Goal: Task Accomplishment & Management: Use online tool/utility

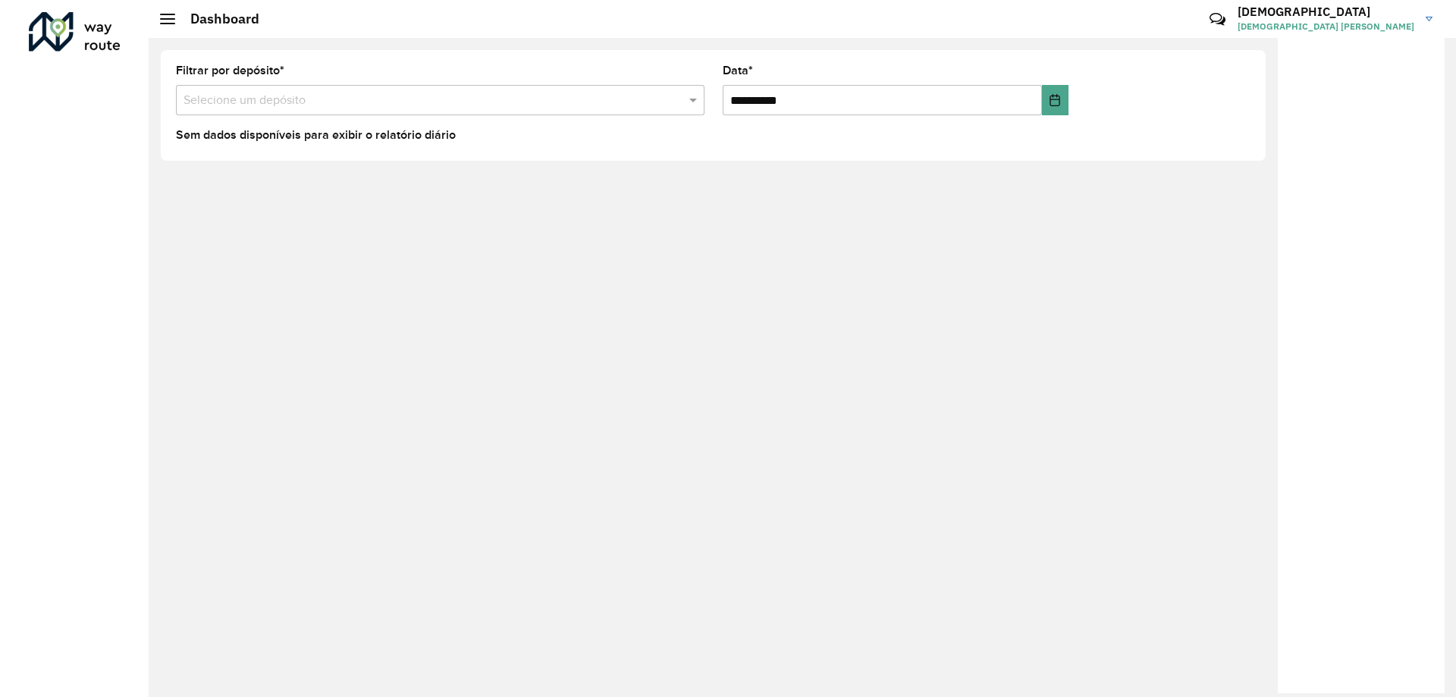
click at [233, 93] on input "text" at bounding box center [424, 101] width 483 height 18
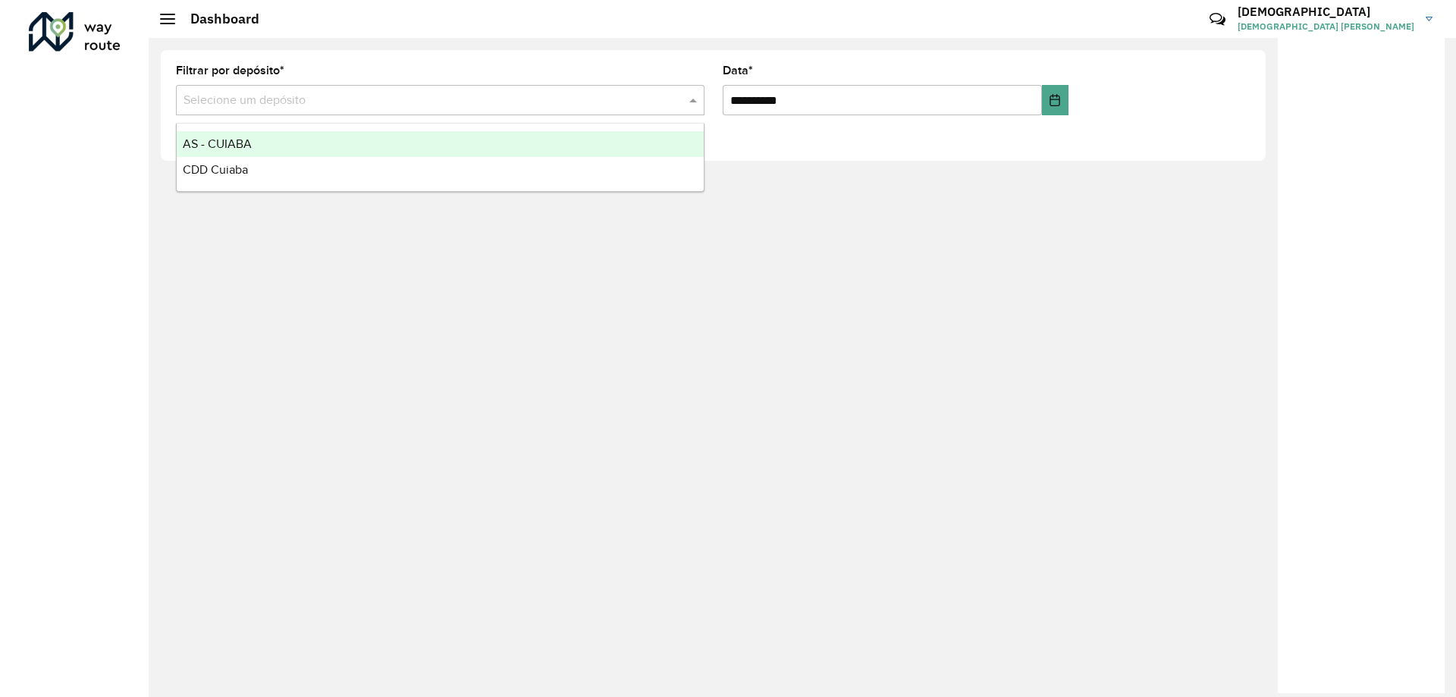
click at [68, 17] on div at bounding box center [75, 31] width 92 height 39
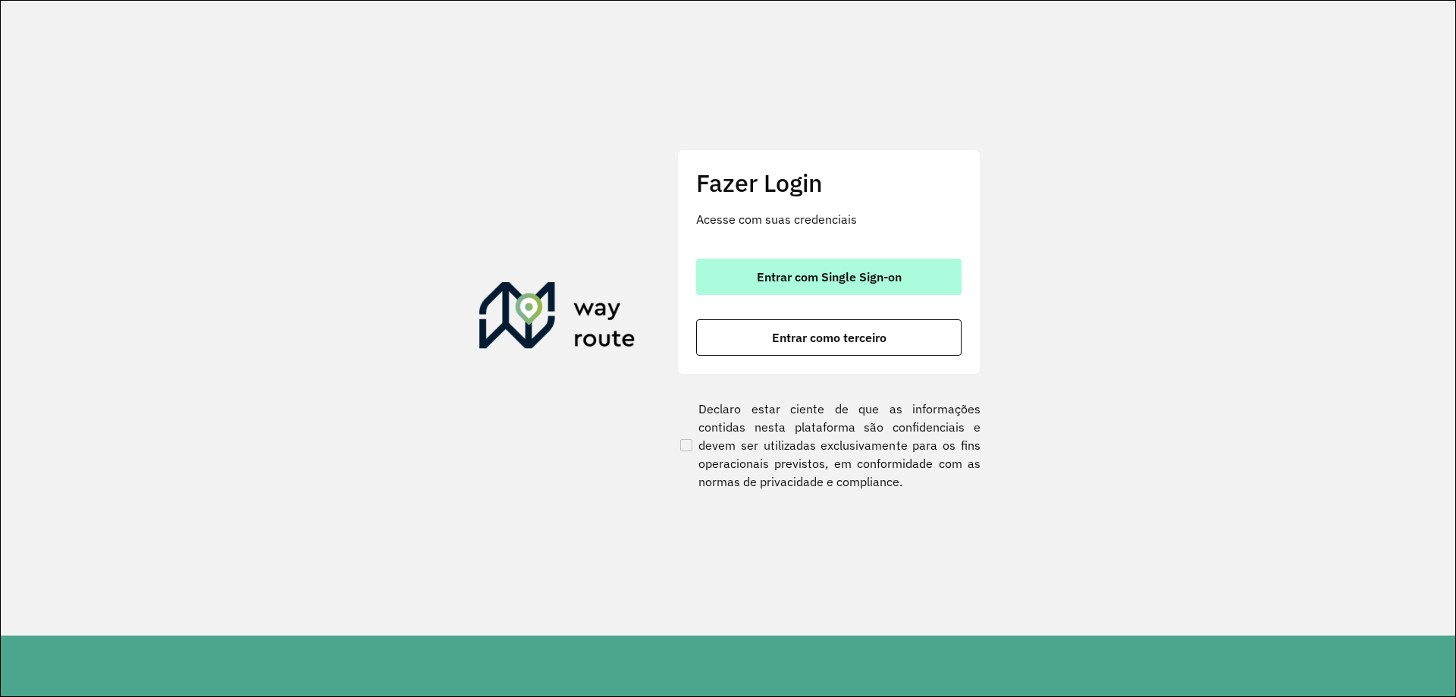
click at [837, 265] on button "Entrar com Single Sign-on" at bounding box center [828, 277] width 265 height 36
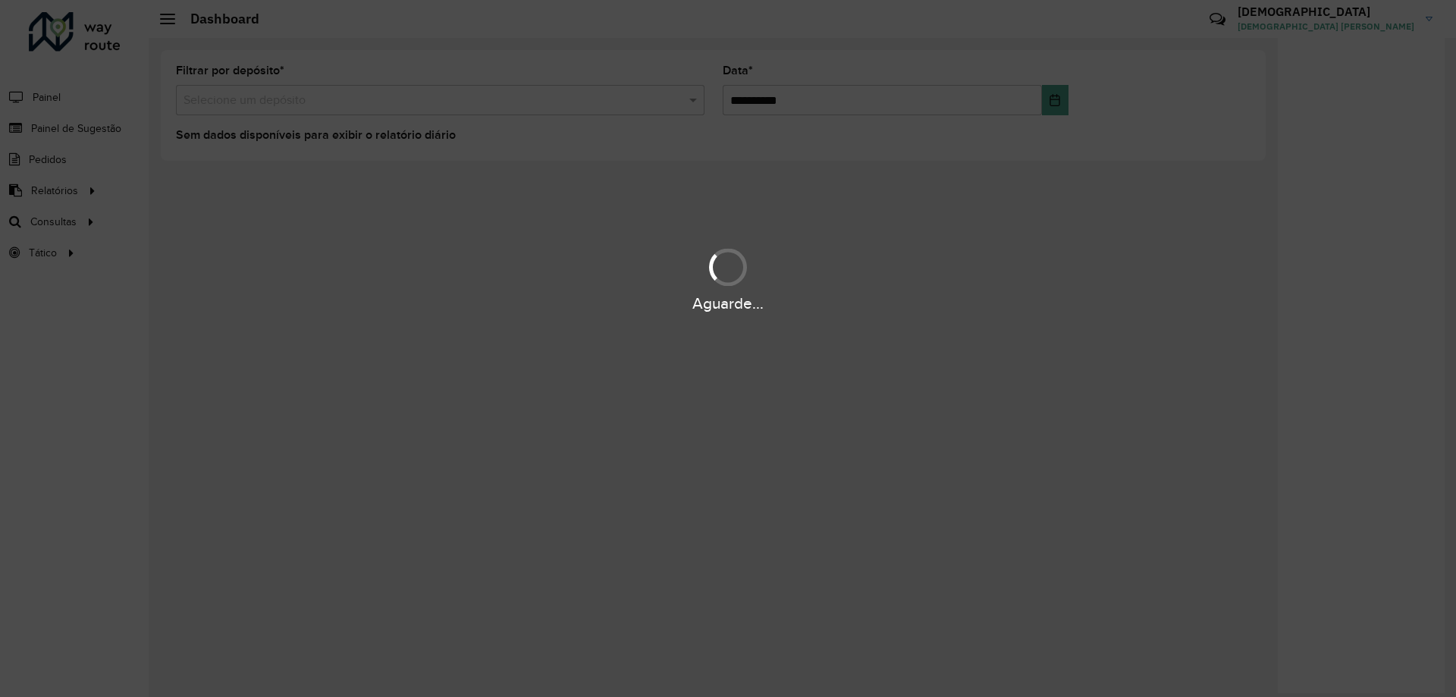
drag, startPoint x: 800, startPoint y: 284, endPoint x: 650, endPoint y: 262, distance: 151.8
click at [799, 284] on div "Aguarde..." at bounding box center [728, 279] width 1456 height 72
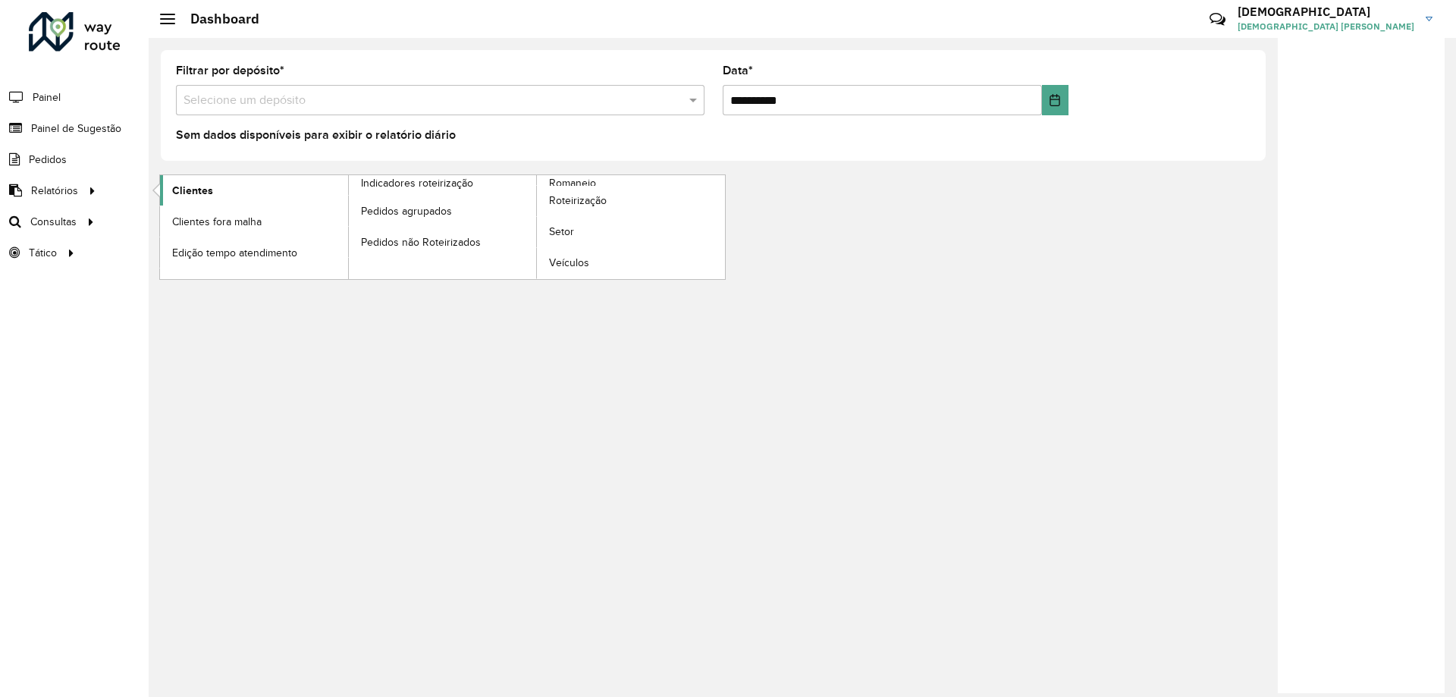
click at [235, 189] on link "Clientes" at bounding box center [254, 190] width 188 height 30
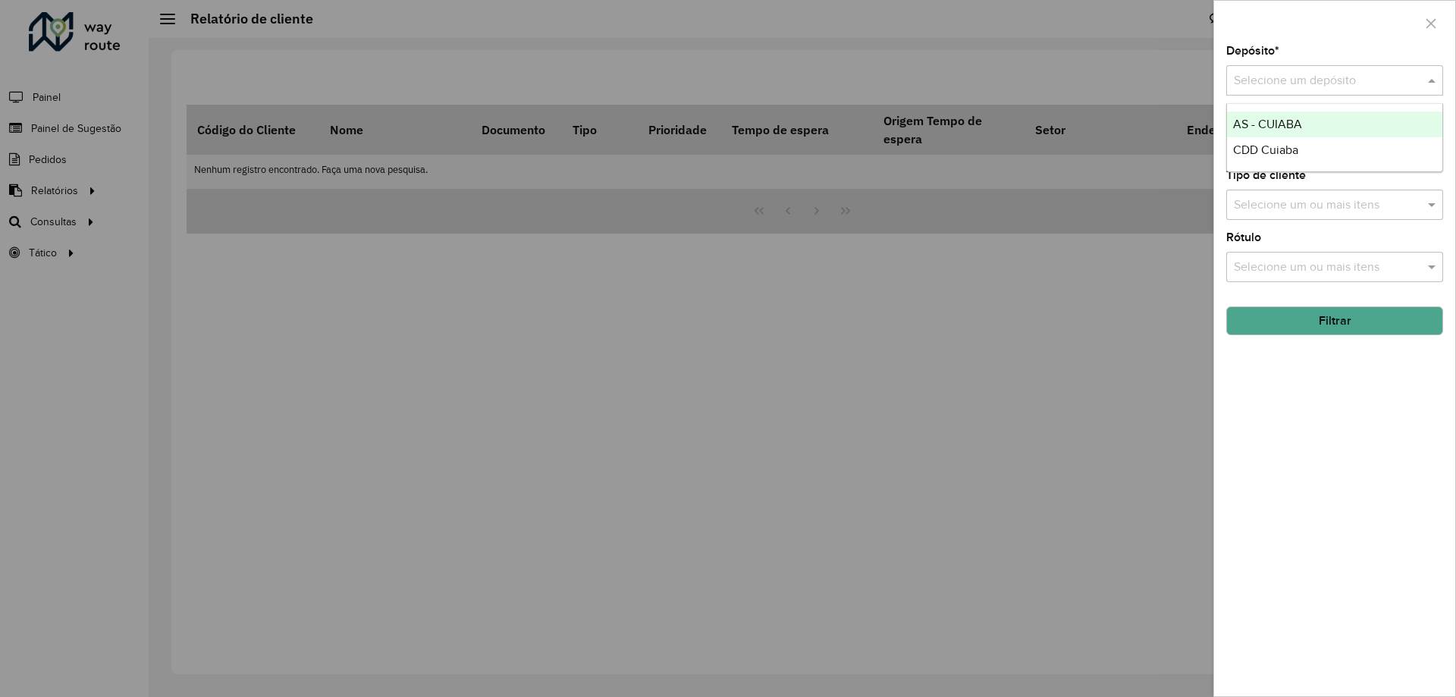
click at [1352, 69] on div "Selecione um depósito" at bounding box center [1334, 80] width 217 height 30
click at [1321, 157] on div "CDD Cuiaba" at bounding box center [1334, 150] width 215 height 26
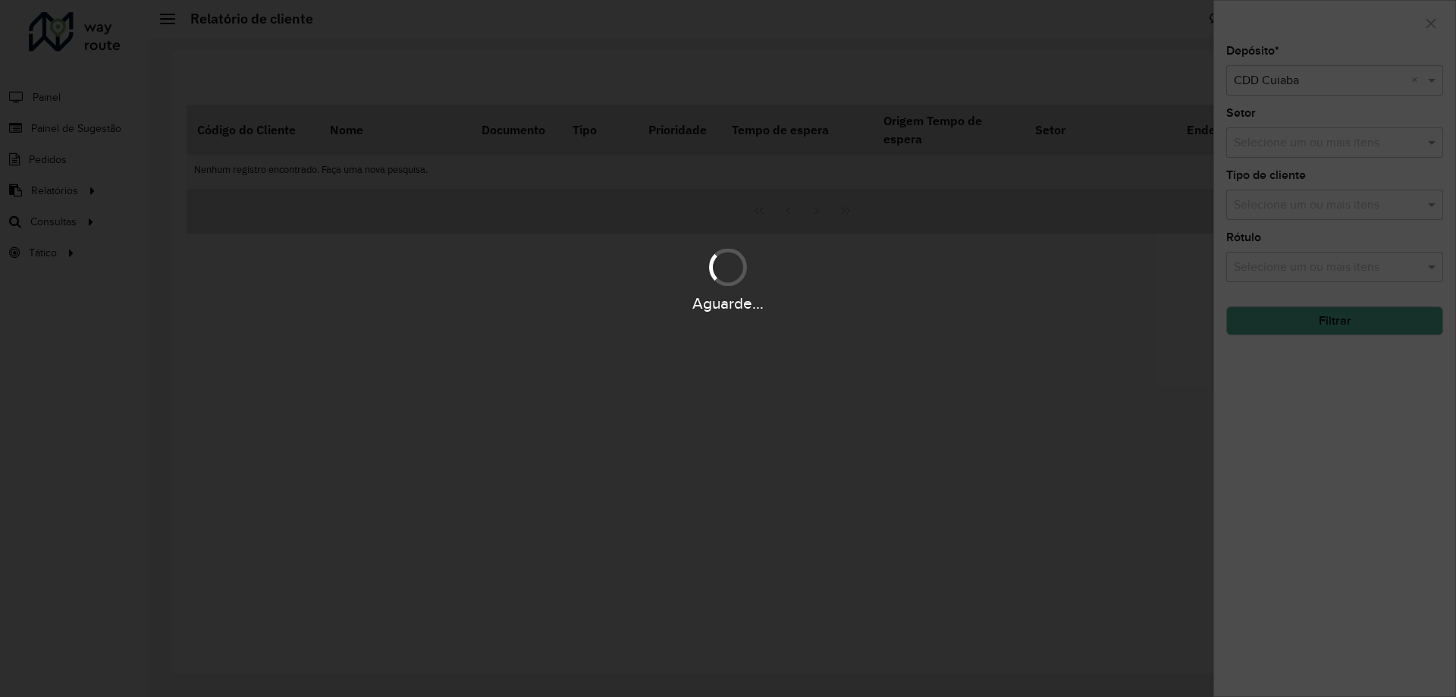
click at [1315, 140] on div "Aguarde..." at bounding box center [728, 348] width 1456 height 697
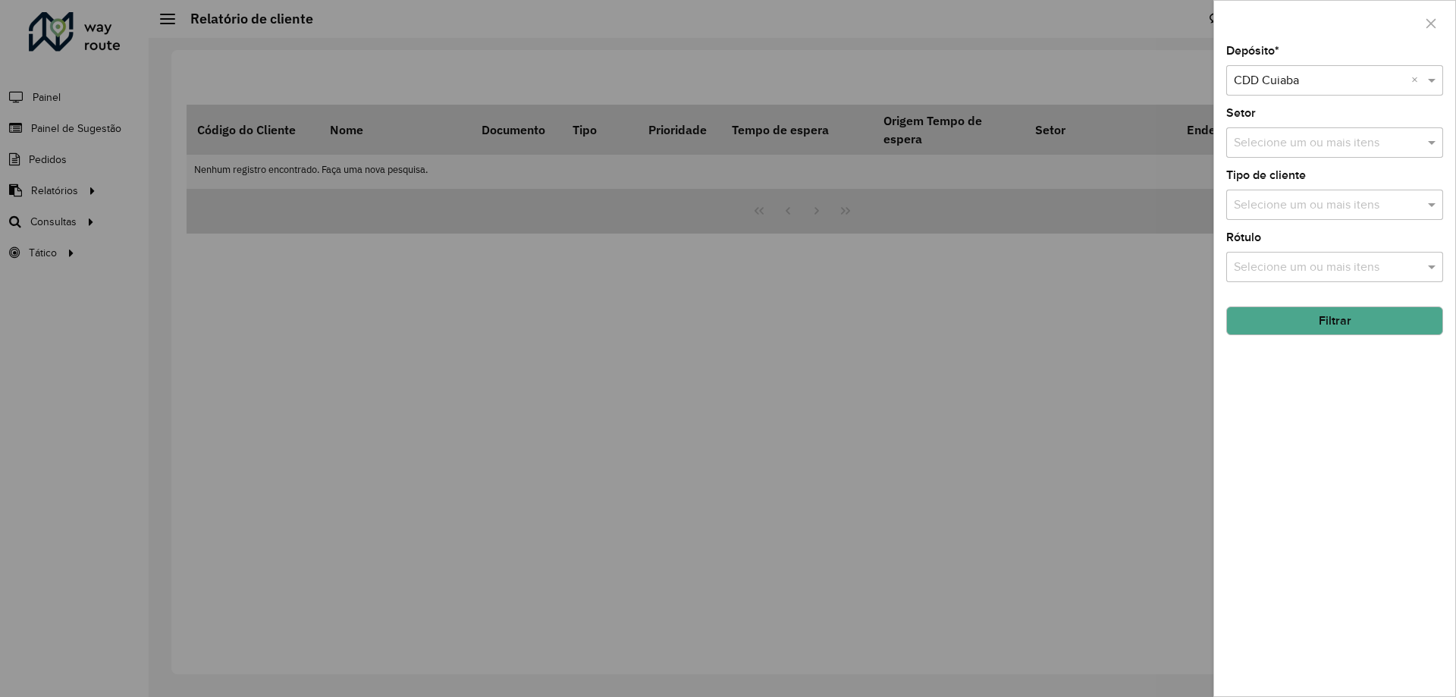
click at [1340, 323] on button "Filtrar" at bounding box center [1334, 320] width 217 height 29
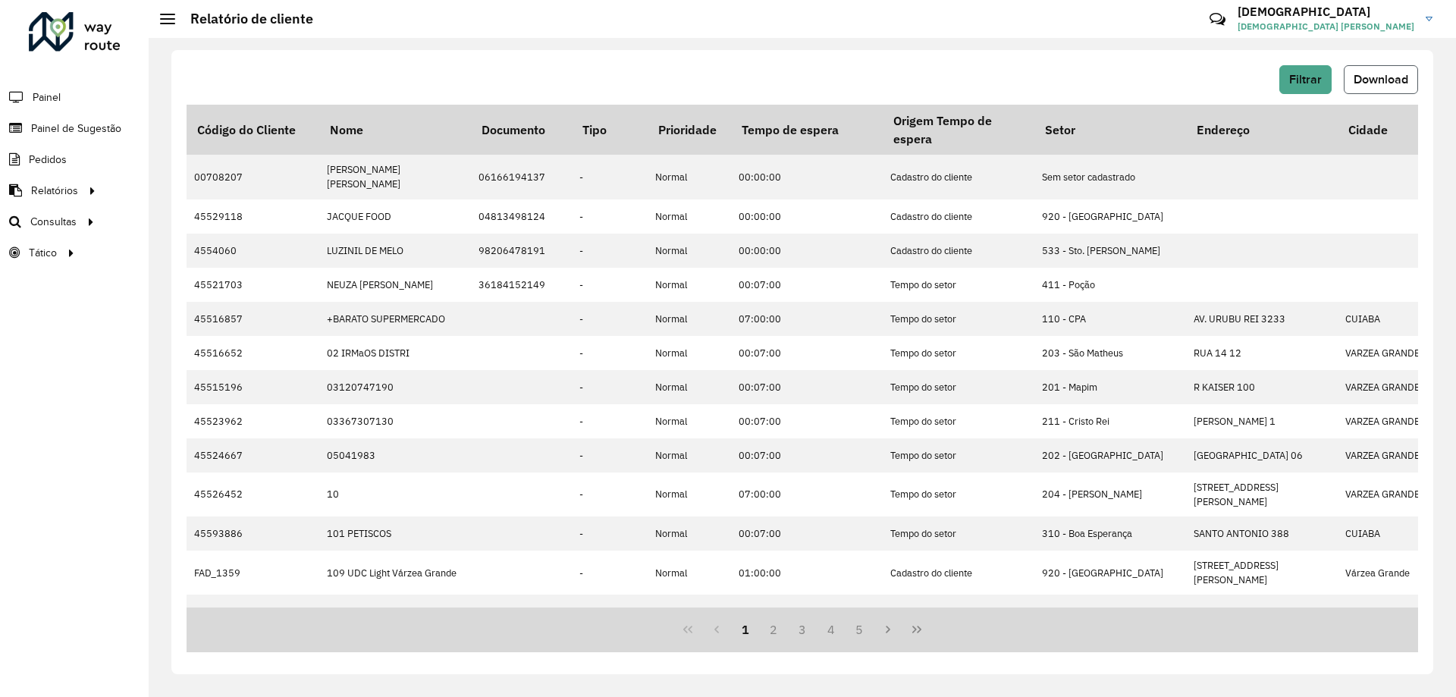
click at [1396, 66] on button "Download" at bounding box center [1380, 79] width 74 height 29
click at [218, 226] on span "Roteirização" at bounding box center [202, 222] width 61 height 16
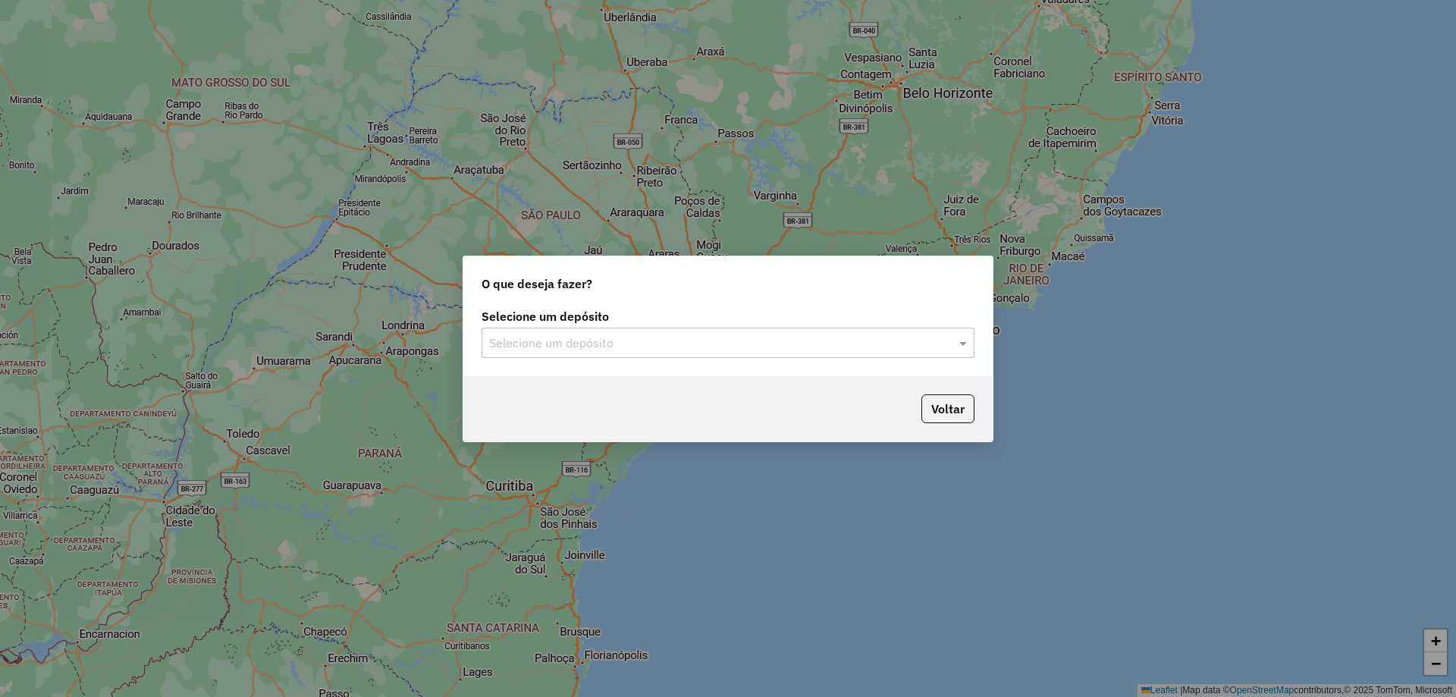
click at [530, 341] on input "text" at bounding box center [712, 343] width 447 height 18
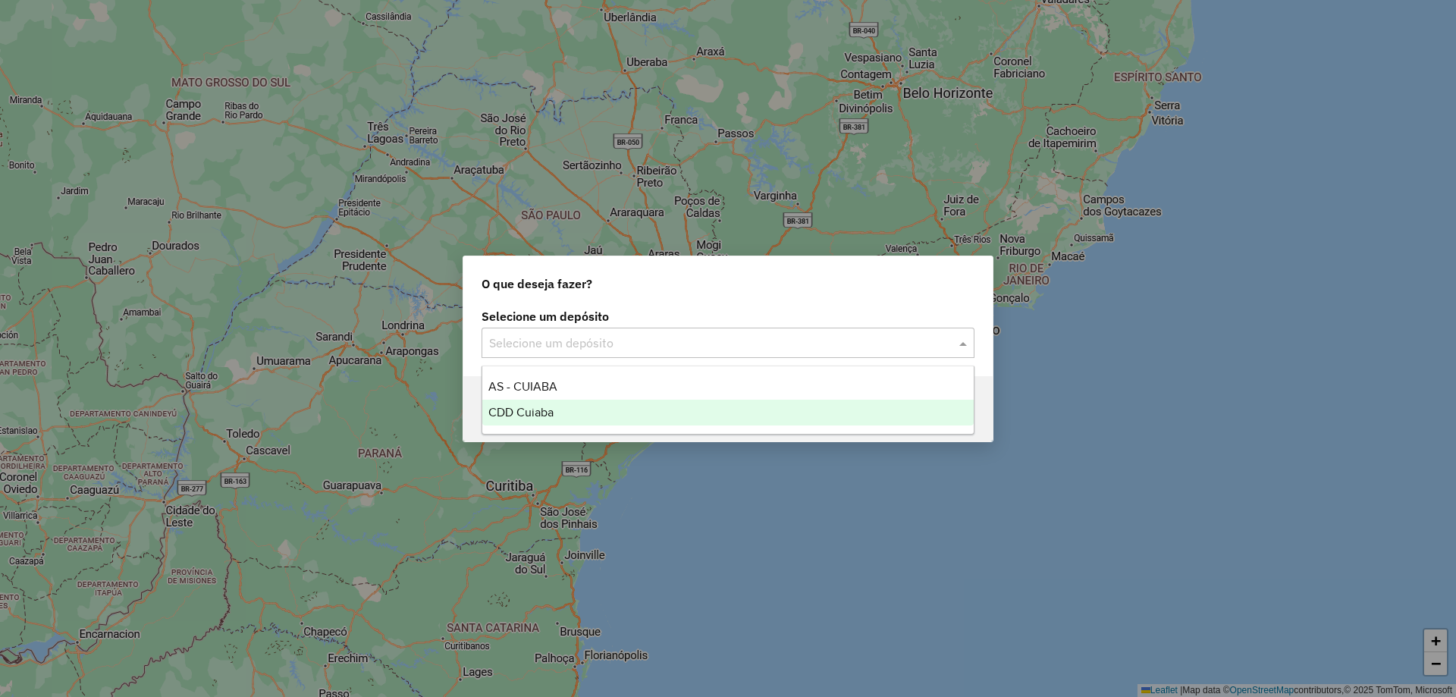
drag, startPoint x: 539, startPoint y: 409, endPoint x: 564, endPoint y: 415, distance: 25.6
click at [538, 409] on span "CDD Cuiaba" at bounding box center [520, 412] width 65 height 13
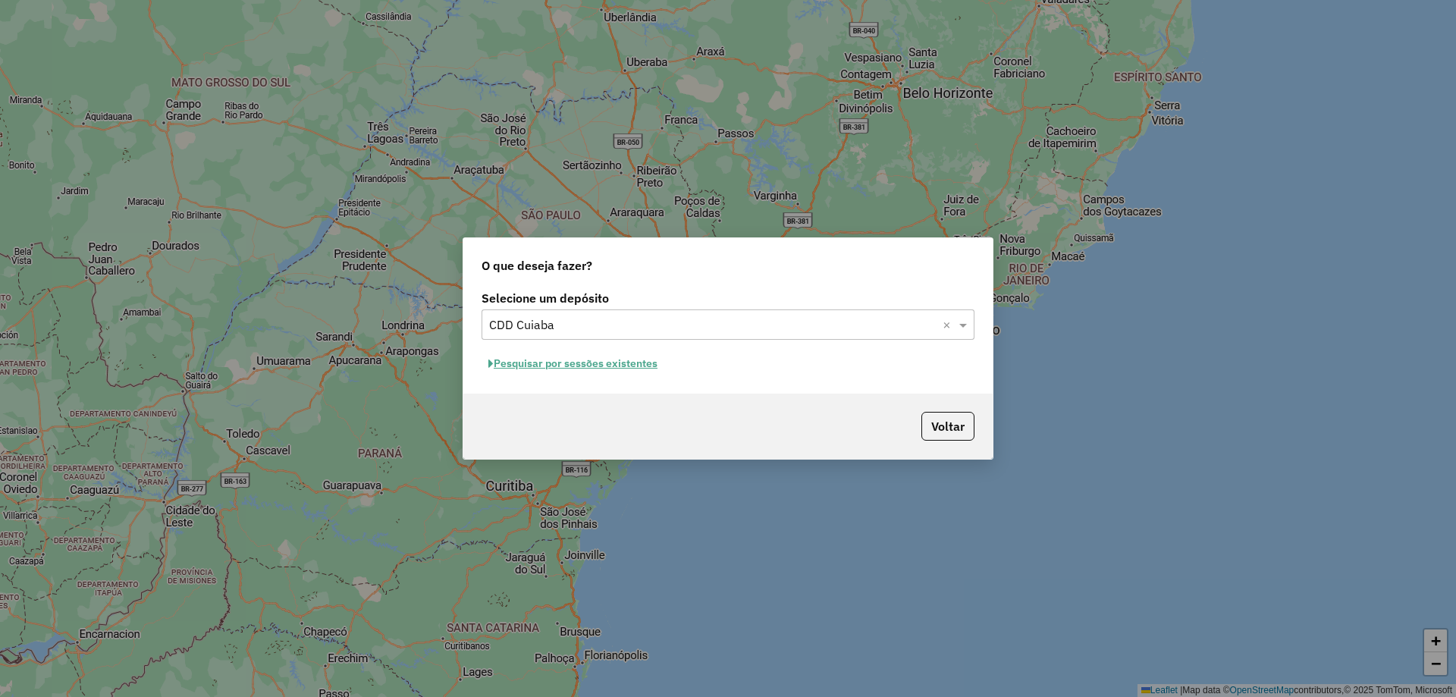
click at [547, 363] on button "Pesquisar por sessões existentes" at bounding box center [572, 364] width 183 height 24
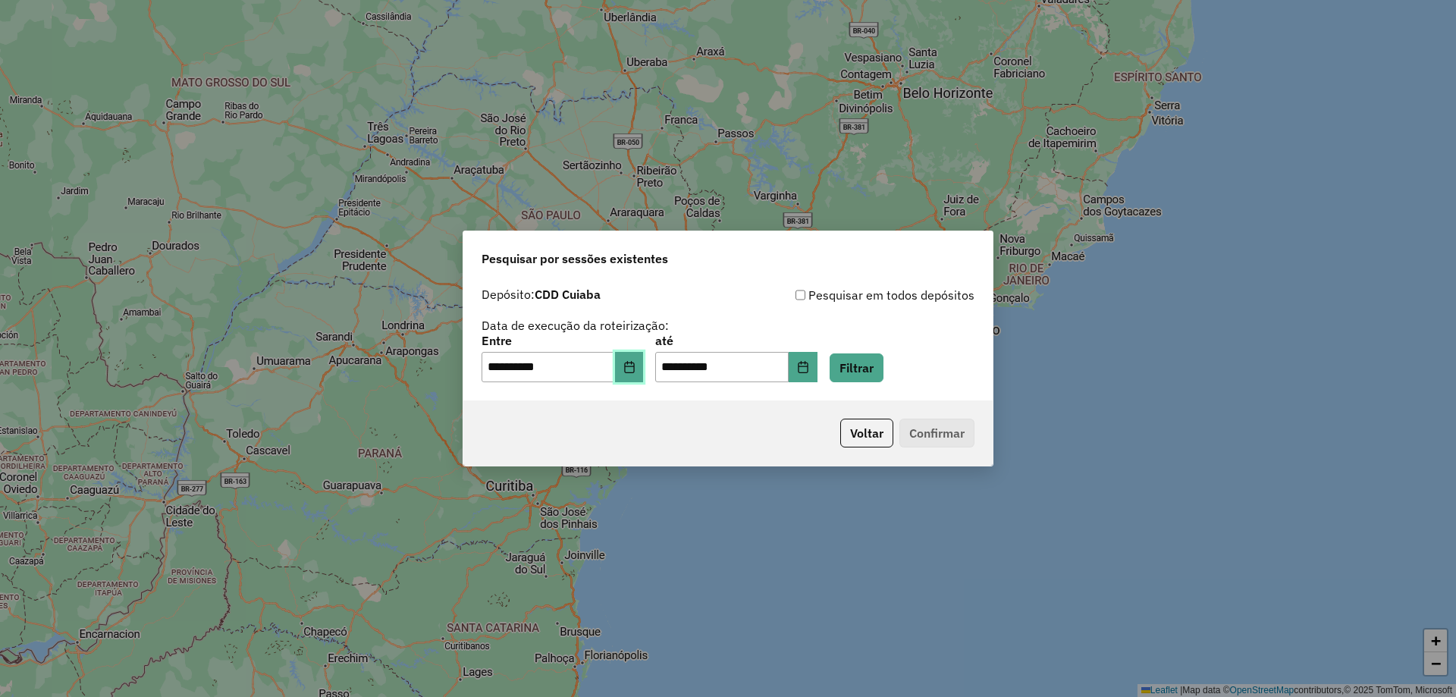
click at [634, 368] on icon "Choose Date" at bounding box center [629, 367] width 10 height 12
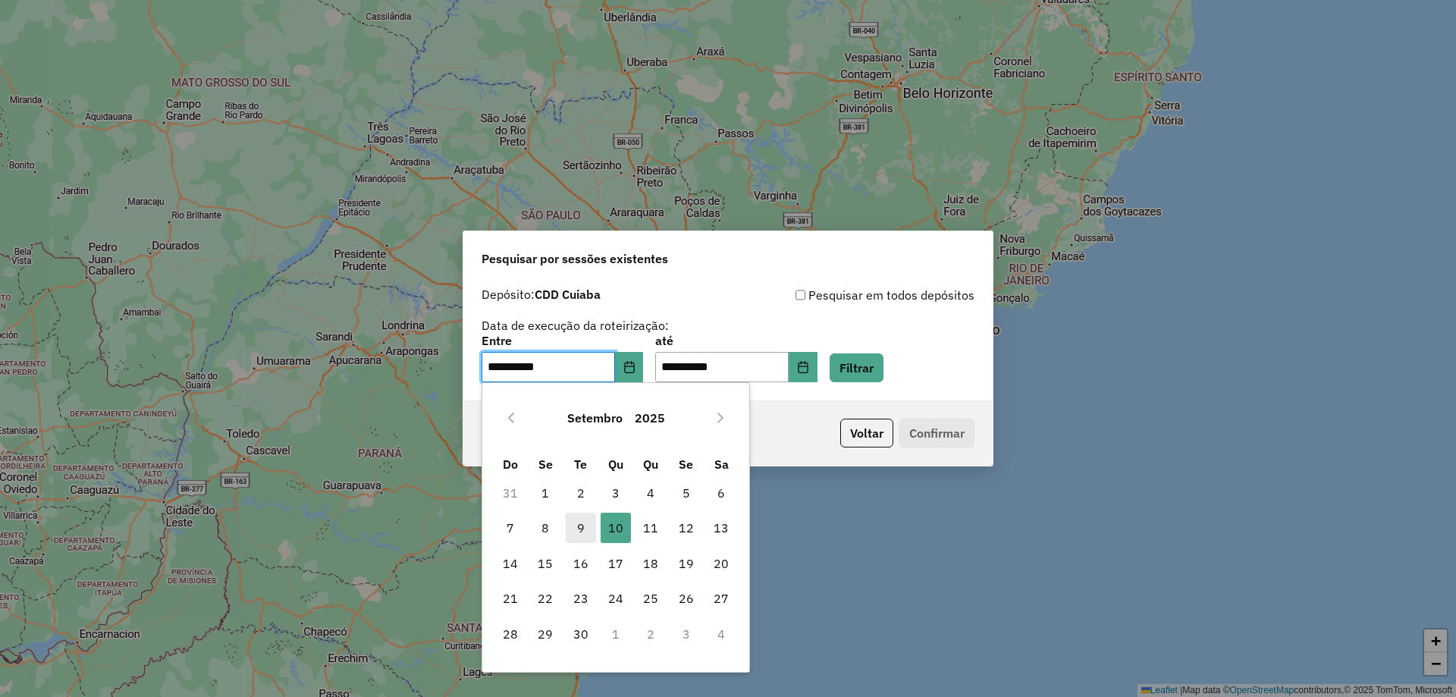
click at [574, 529] on span "9" at bounding box center [581, 527] width 30 height 30
type input "**********"
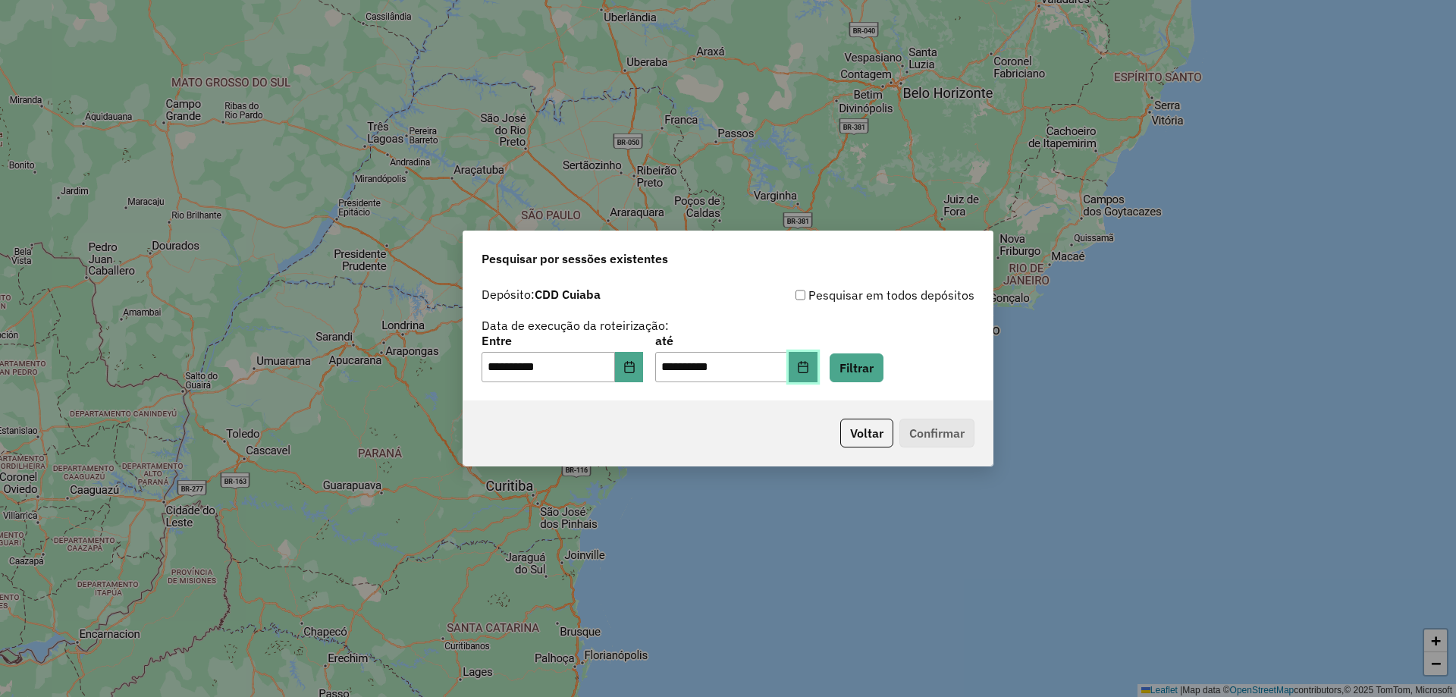
click at [809, 369] on icon "Choose Date" at bounding box center [803, 367] width 12 height 12
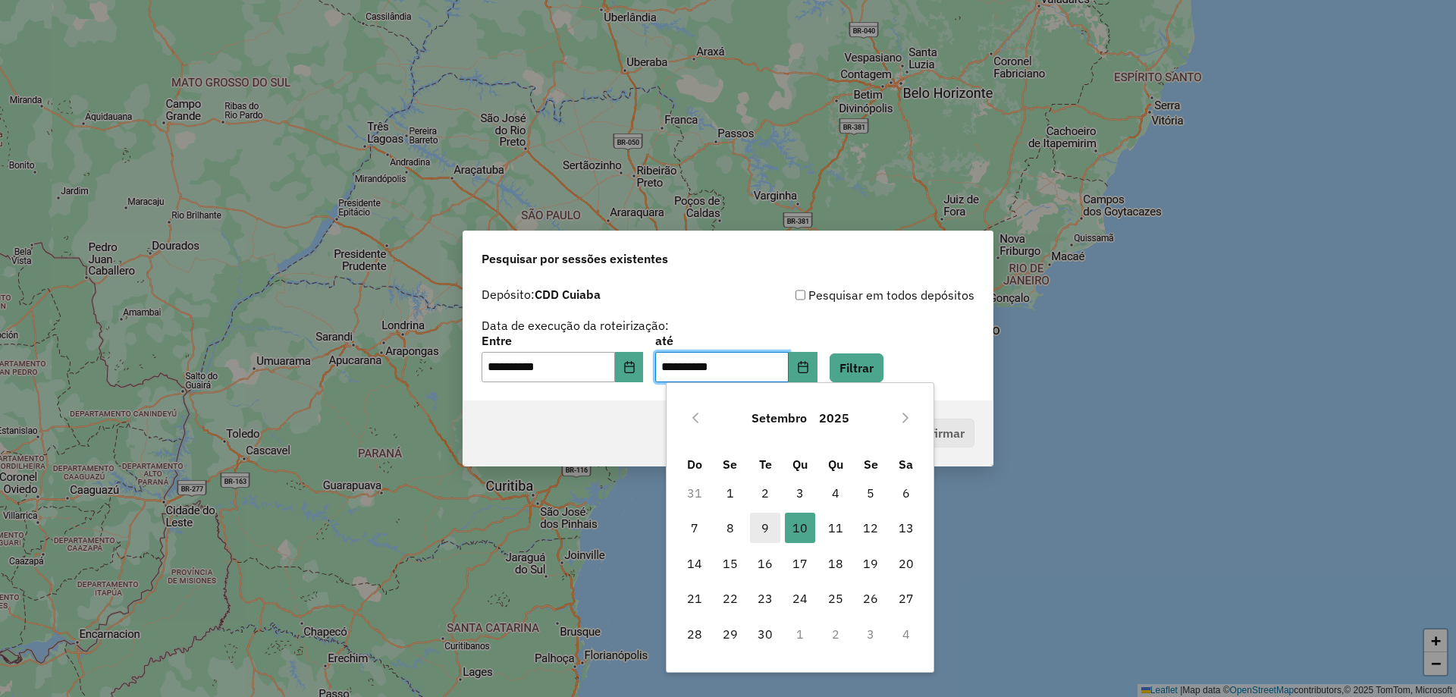
click at [769, 526] on span "9" at bounding box center [765, 527] width 30 height 30
type input "**********"
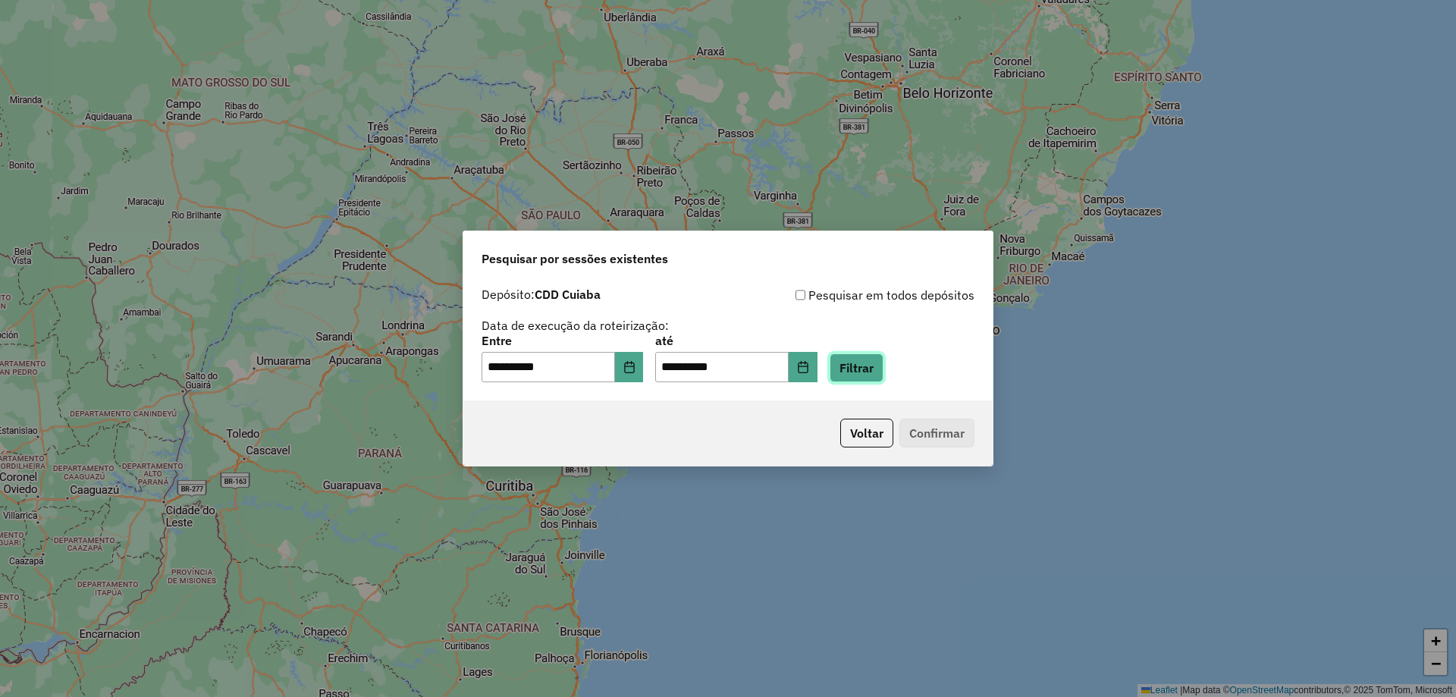
click at [875, 368] on button "Filtrar" at bounding box center [856, 367] width 54 height 29
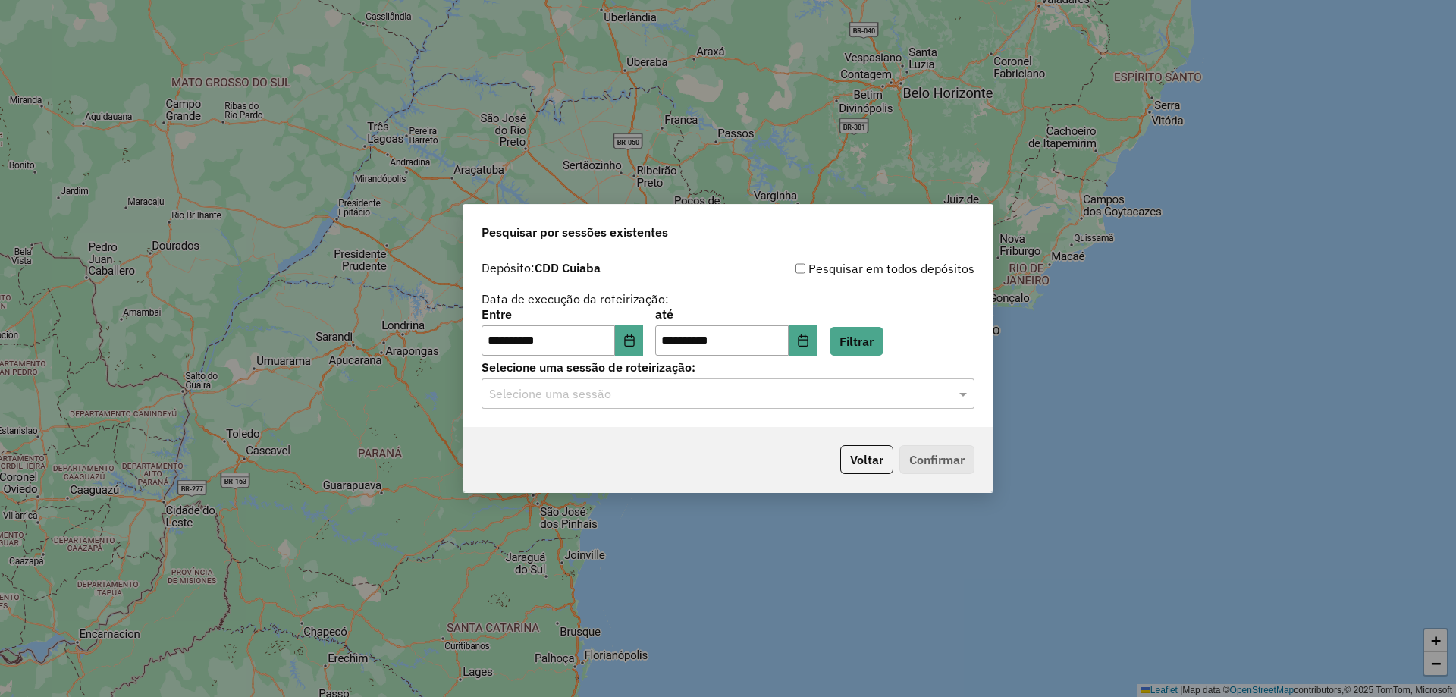
click at [529, 397] on input "text" at bounding box center [712, 394] width 447 height 18
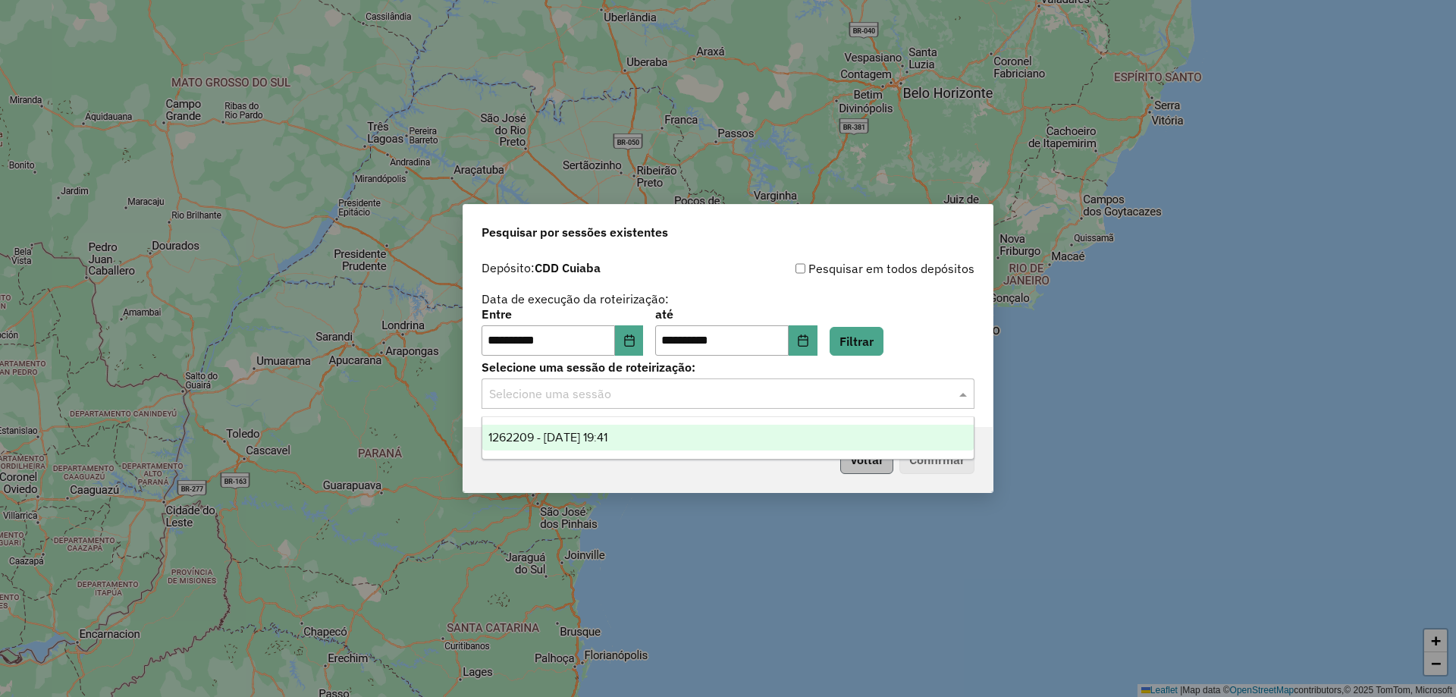
drag, startPoint x: 570, startPoint y: 437, endPoint x: 851, endPoint y: 462, distance: 282.4
click at [571, 439] on span "1262209 - 09/09/2025 19:41" at bounding box center [547, 437] width 119 height 13
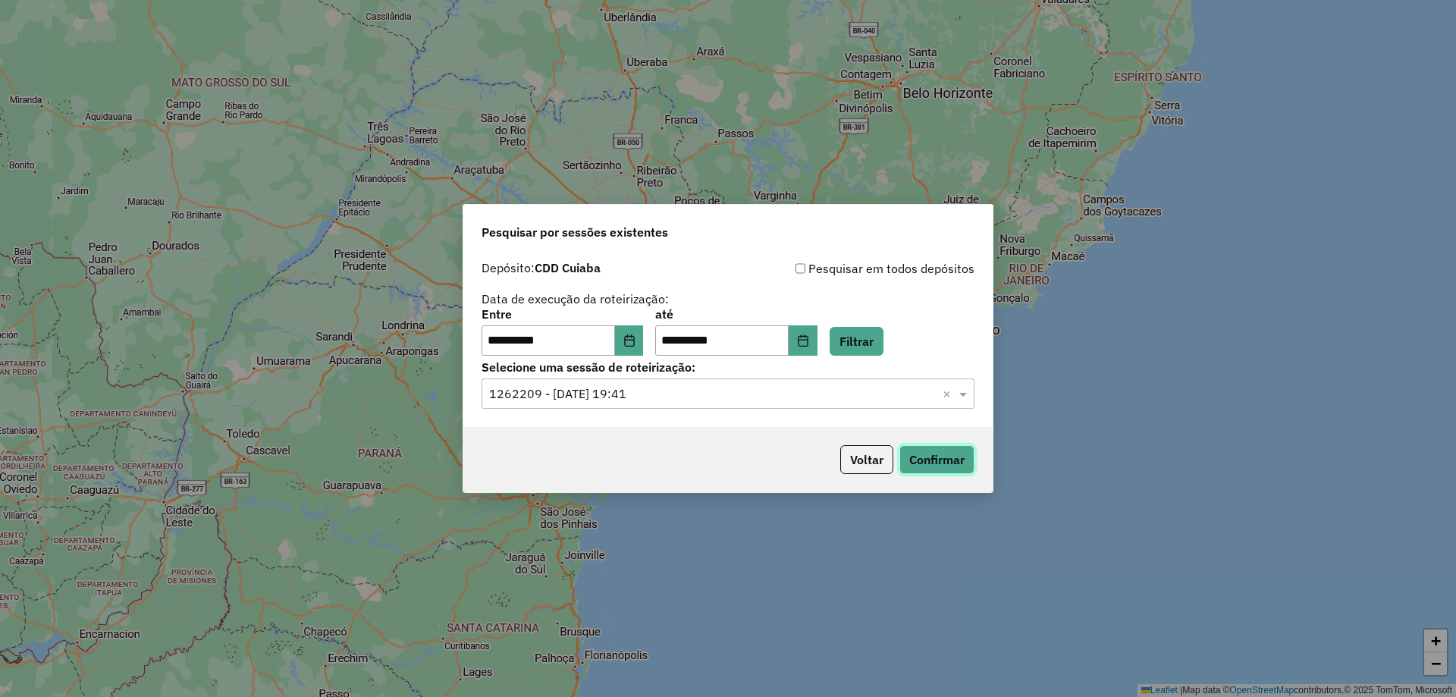
click at [967, 465] on button "Confirmar" at bounding box center [936, 459] width 75 height 29
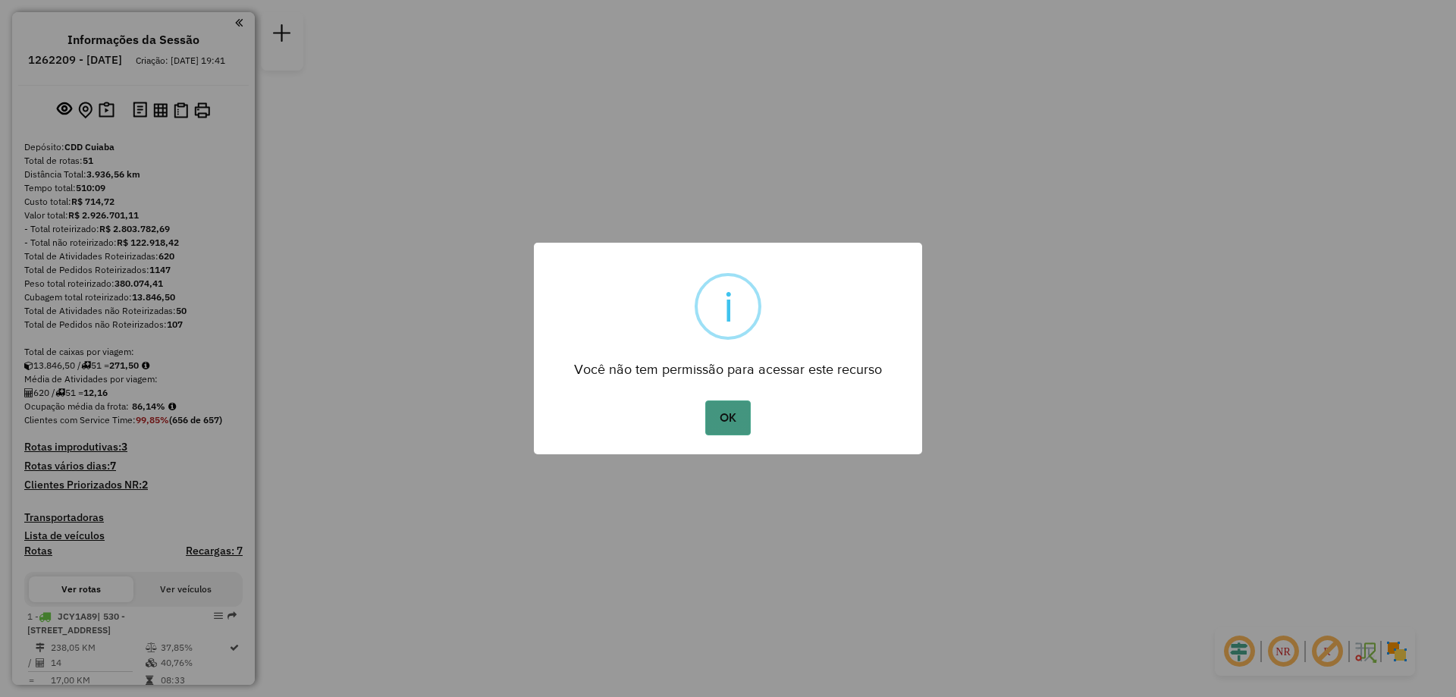
click at [718, 427] on button "OK" at bounding box center [727, 417] width 45 height 35
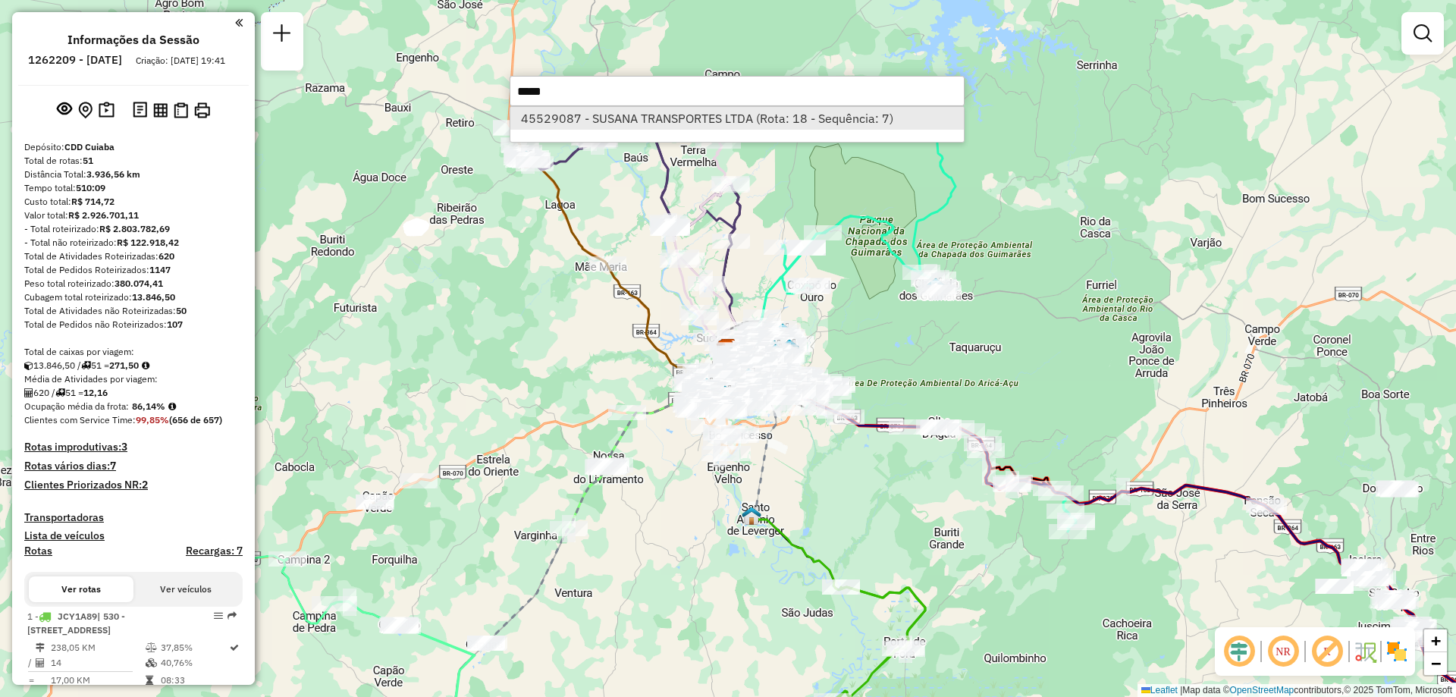
type input "*****"
click at [609, 115] on li "45529087 - SUSANA TRANSPORTES LTDA (Rota: 18 - Sequência: 7)" at bounding box center [736, 118] width 453 height 23
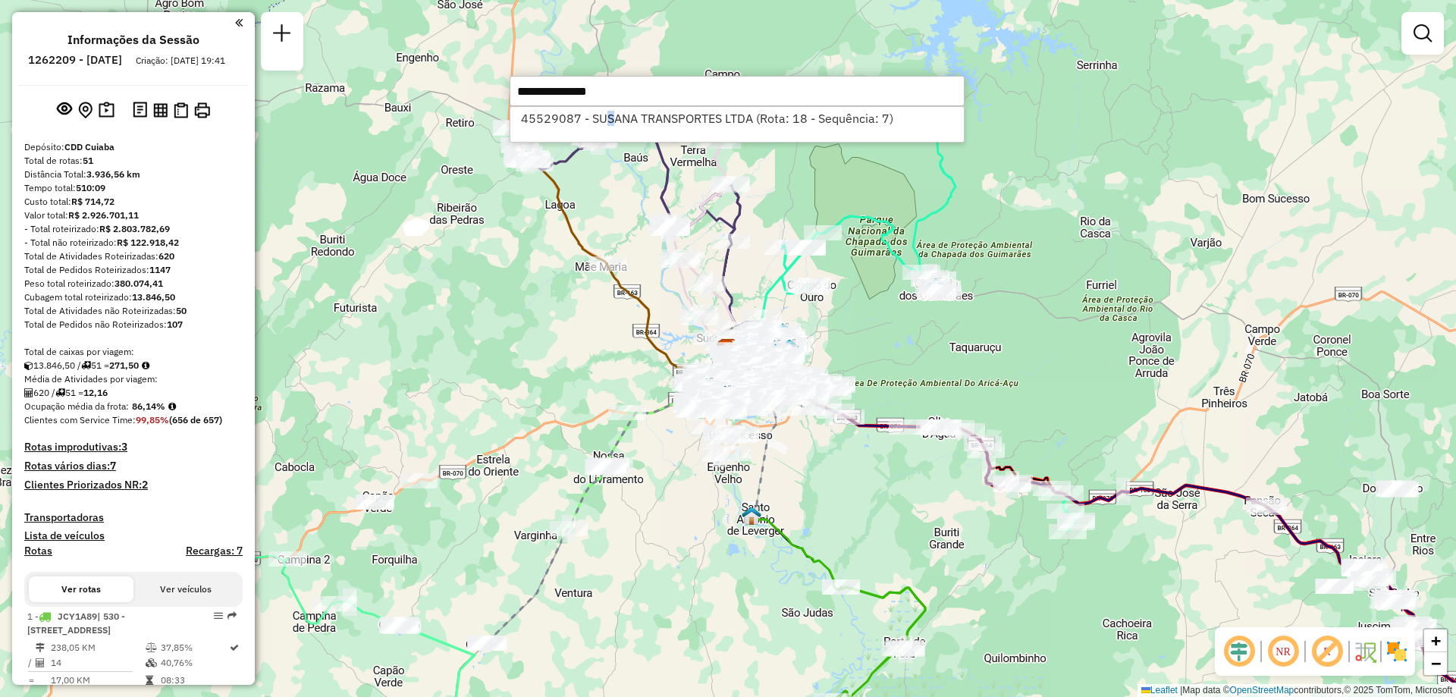
select select "**********"
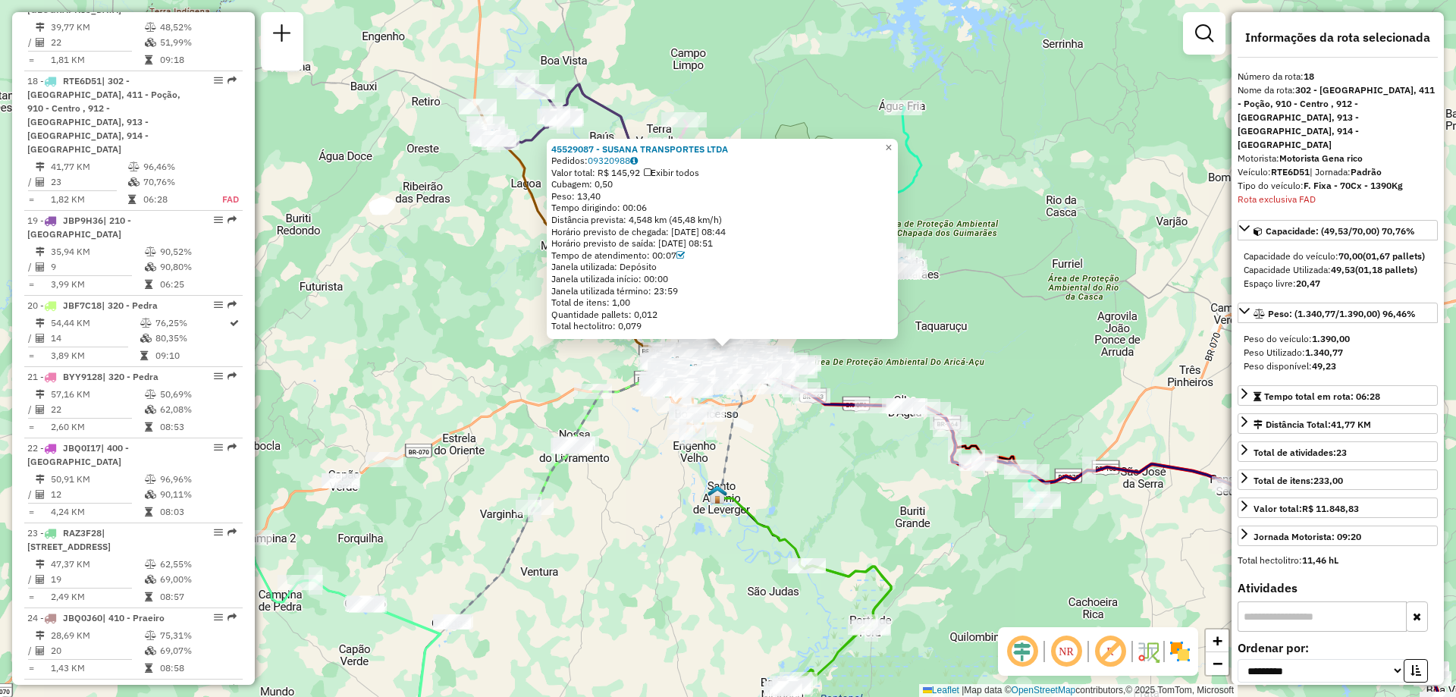
scroll to position [2109, 0]
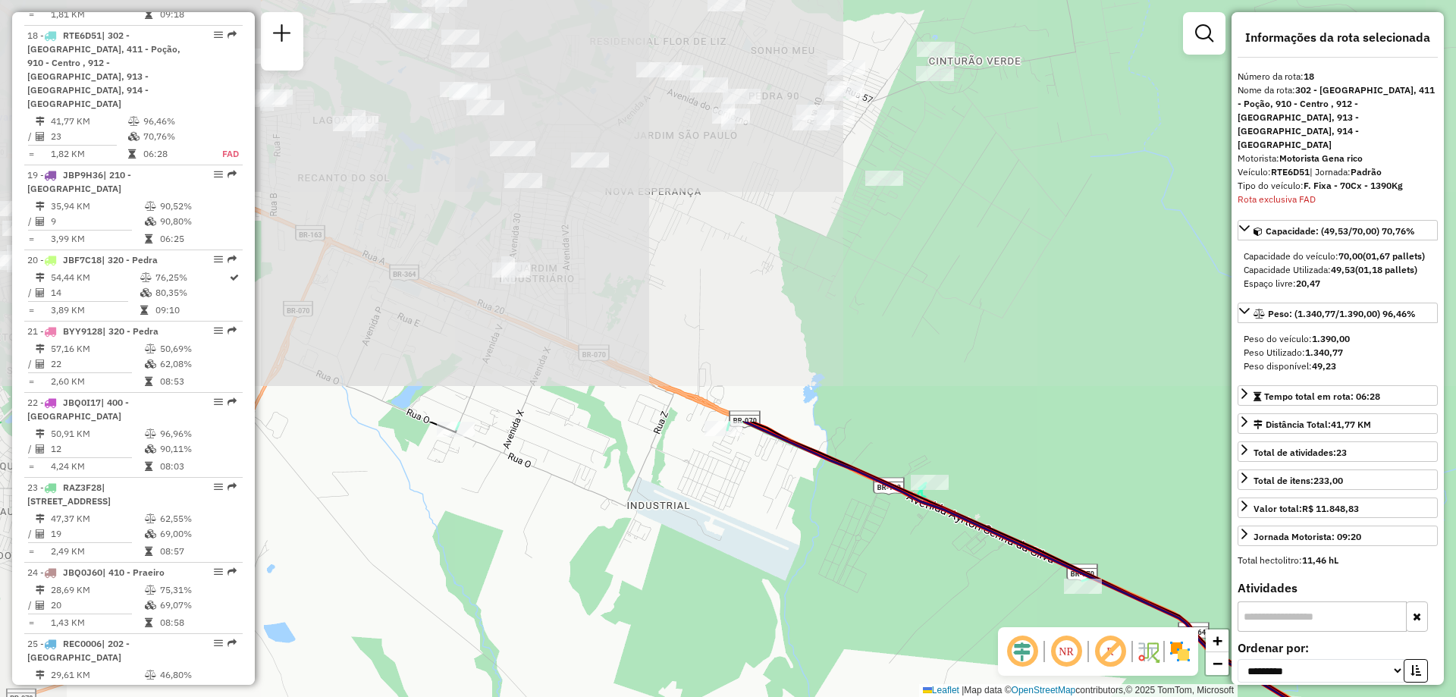
drag, startPoint x: 628, startPoint y: 234, endPoint x: 809, endPoint y: 726, distance: 524.3
click at [809, 696] on html "Aguarde... Pop-up bloqueado! Seu navegador bloqueou automáticamente a abertura …" at bounding box center [728, 348] width 1456 height 697
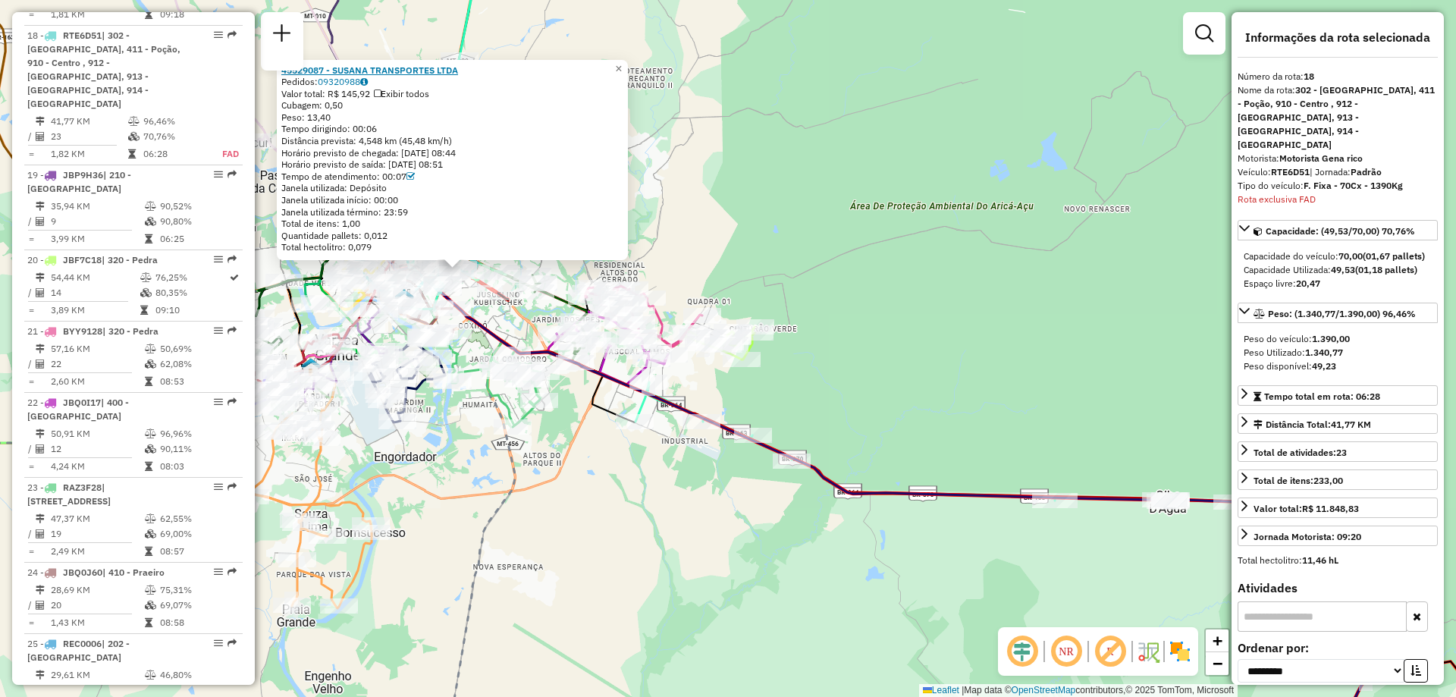
click at [412, 67] on strong "45529087 - SUSANA TRANSPORTES LTDA" at bounding box center [369, 69] width 177 height 11
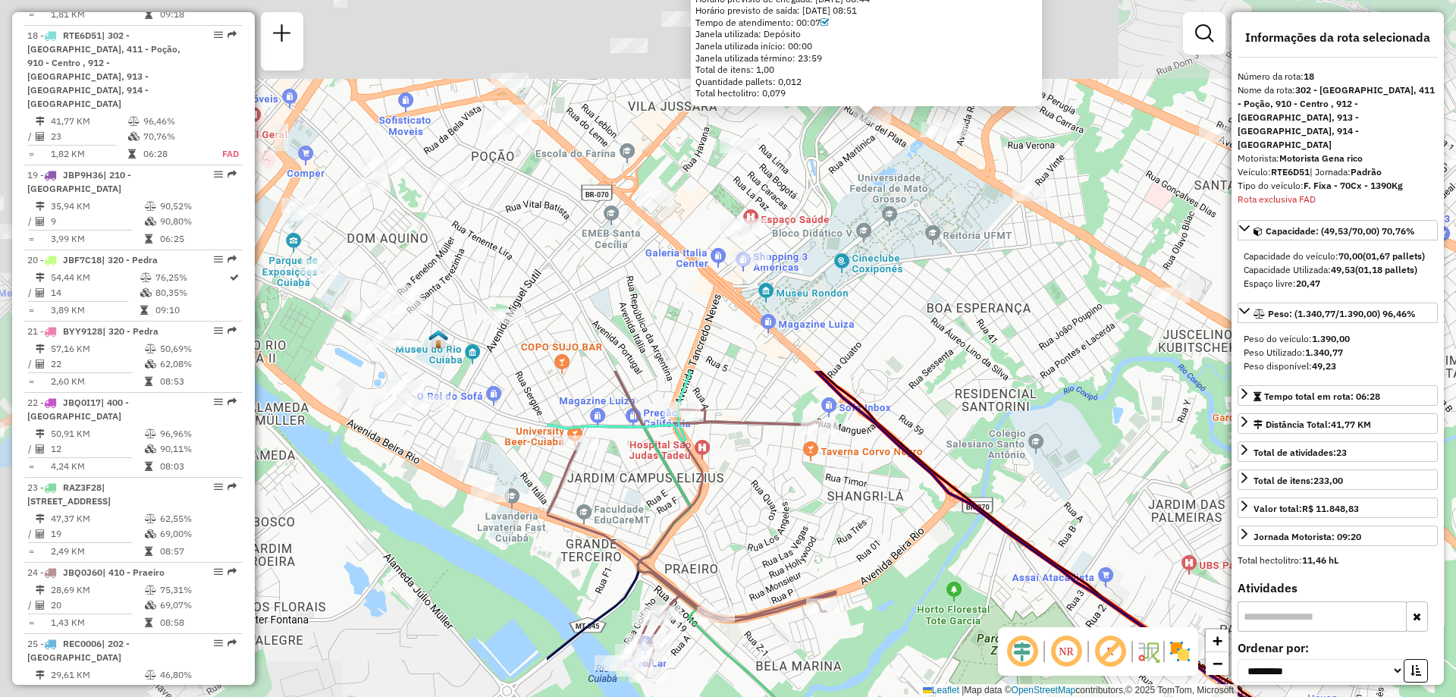
drag, startPoint x: 448, startPoint y: 180, endPoint x: 979, endPoint y: 537, distance: 639.2
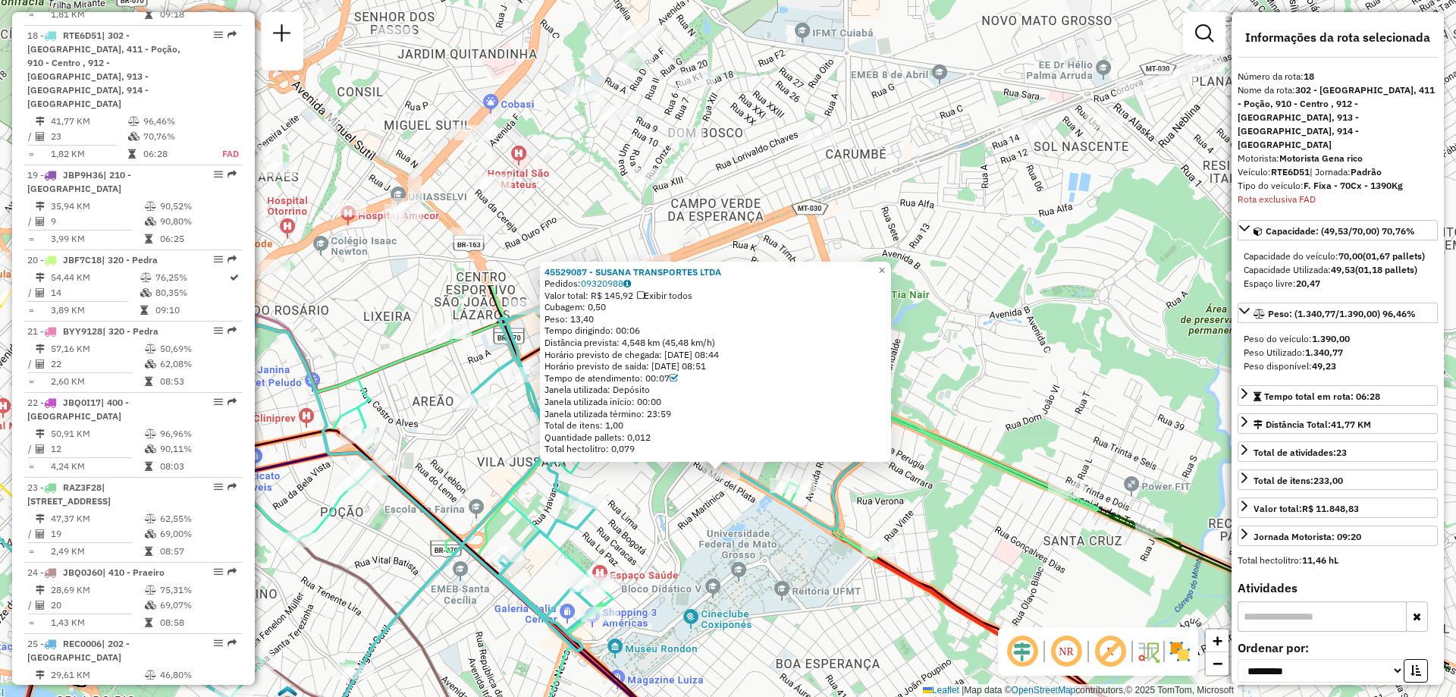
drag, startPoint x: 890, startPoint y: 169, endPoint x: 738, endPoint y: 524, distance: 385.8
click at [738, 524] on div "45529087 - SUSANA TRANSPORTES LTDA Pedidos: 09320988 Valor total: R$ 145,92 Exi…" at bounding box center [728, 348] width 1456 height 697
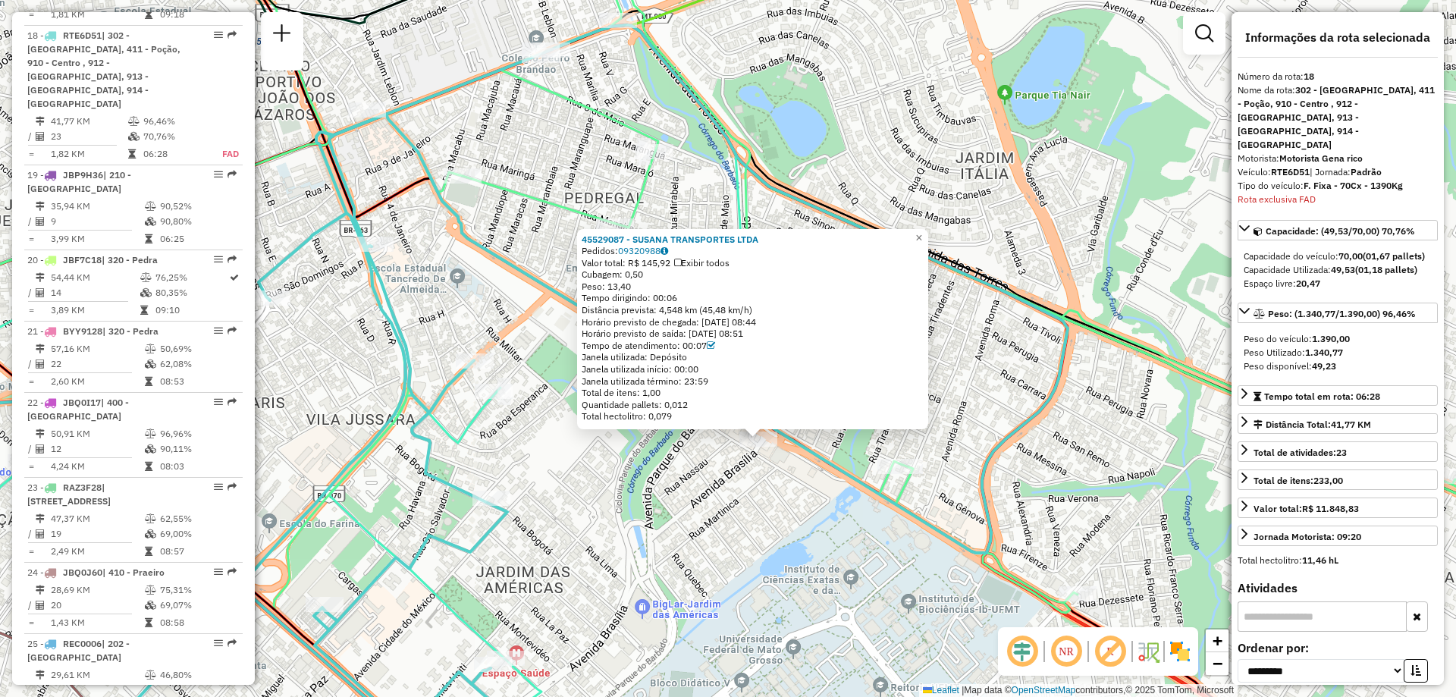
drag, startPoint x: 697, startPoint y: 459, endPoint x: 782, endPoint y: 497, distance: 92.7
click at [782, 497] on div "45529087 - SUSANA TRANSPORTES LTDA Pedidos: 09320988 Valor total: R$ 145,92 Exi…" at bounding box center [728, 348] width 1456 height 697
